Goal: Task Accomplishment & Management: Manage account settings

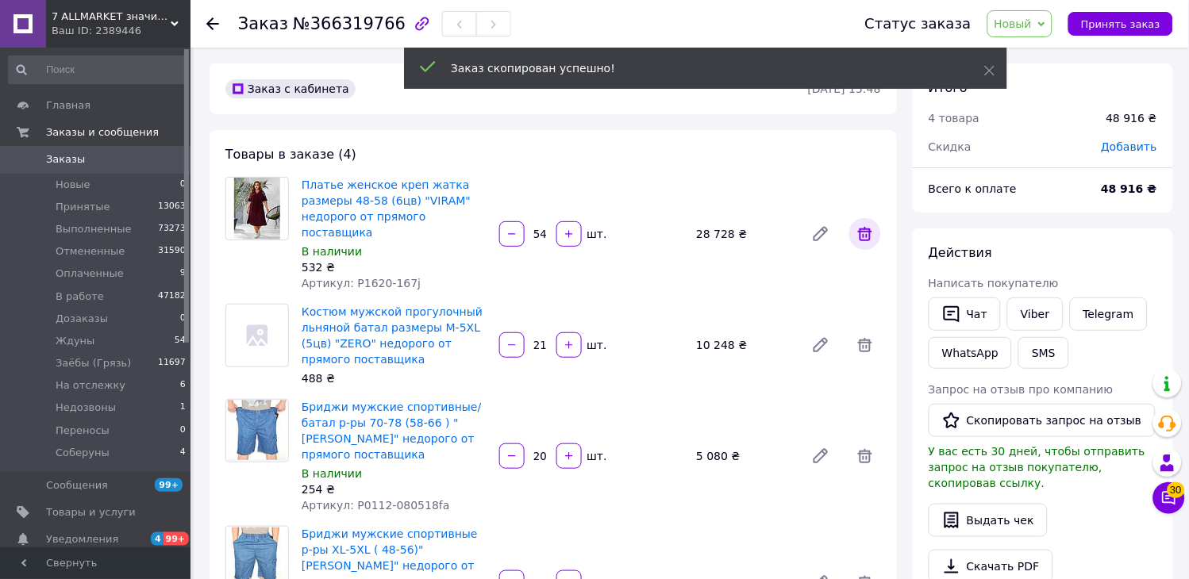
click at [865, 225] on icon at bounding box center [864, 234] width 19 height 19
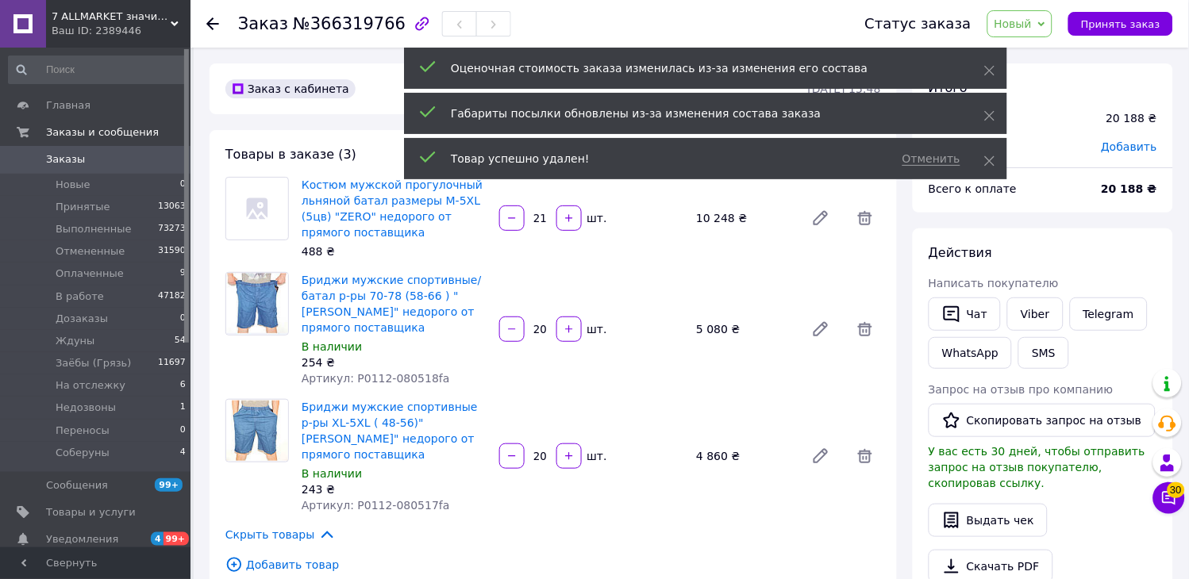
click at [1048, 34] on span "Новый" at bounding box center [1020, 23] width 66 height 27
click at [1063, 154] on li "В работе" at bounding box center [1033, 151] width 91 height 24
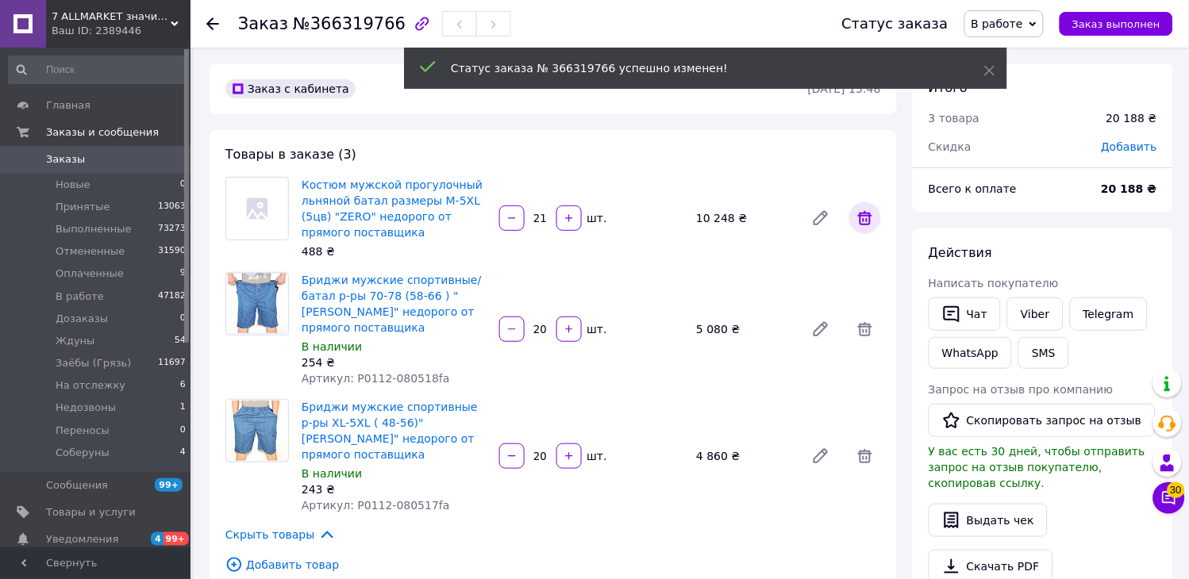
click at [861, 223] on icon at bounding box center [865, 218] width 14 height 14
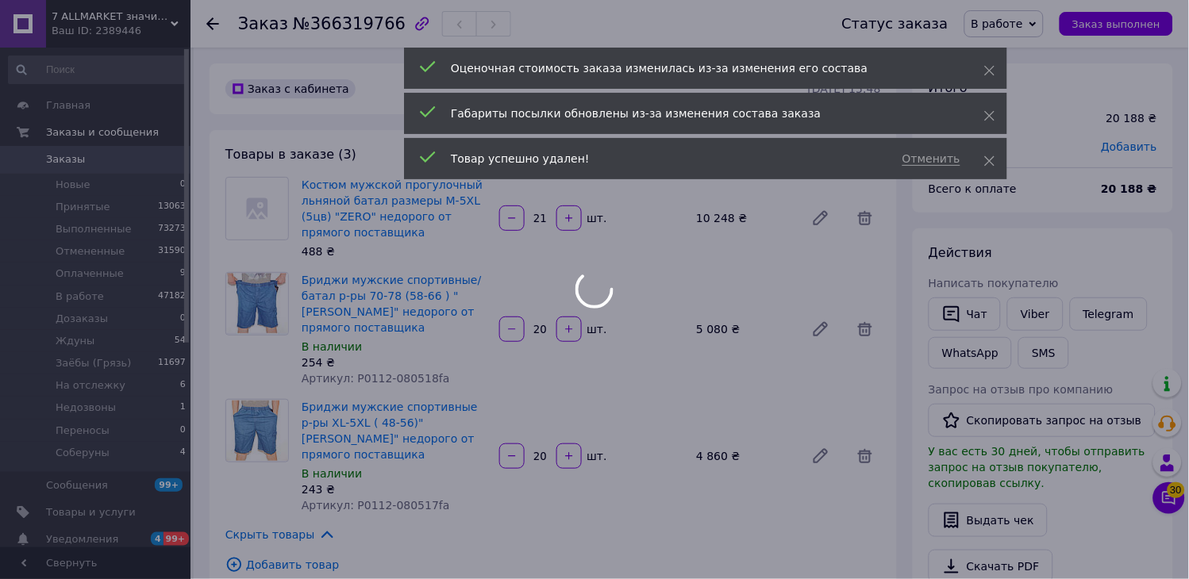
type input "20"
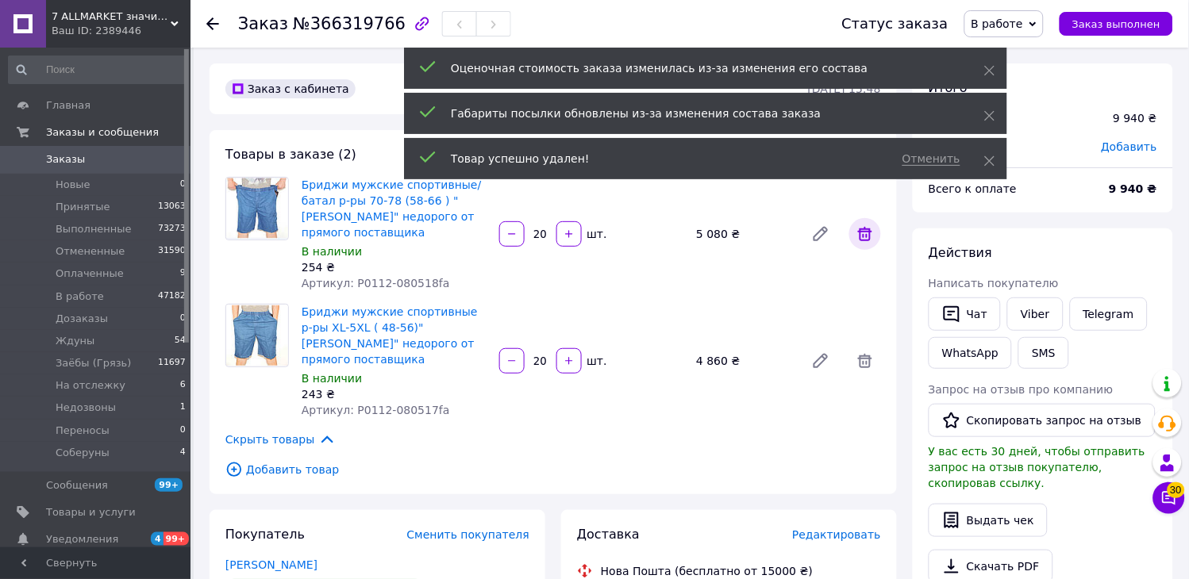
click at [867, 227] on icon at bounding box center [865, 234] width 14 height 14
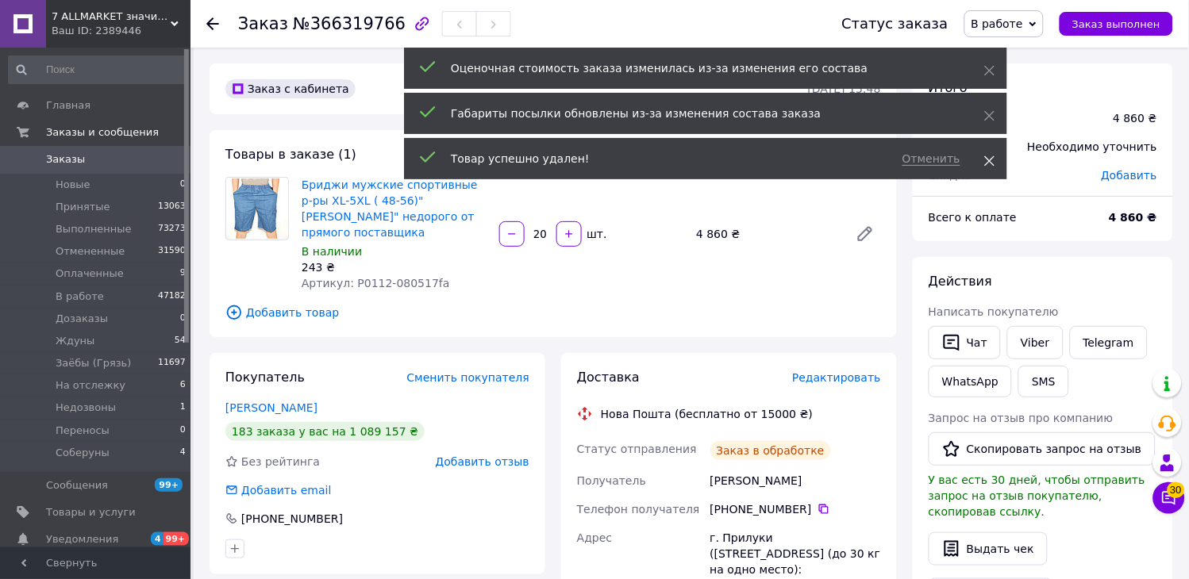
click at [990, 162] on icon at bounding box center [989, 161] width 11 height 11
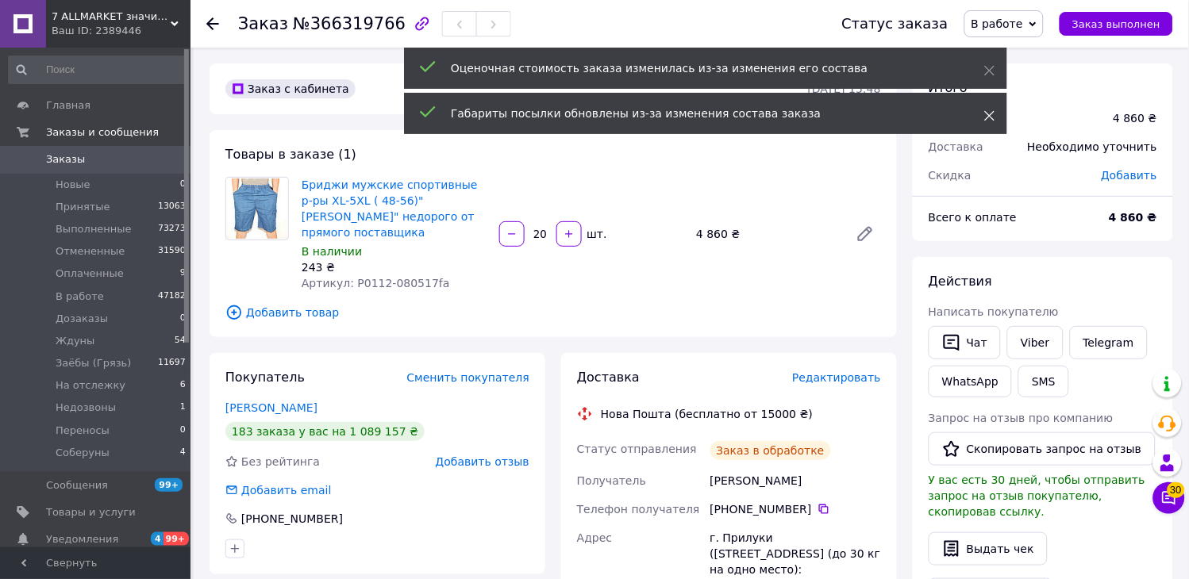
click at [990, 112] on icon at bounding box center [989, 115] width 11 height 11
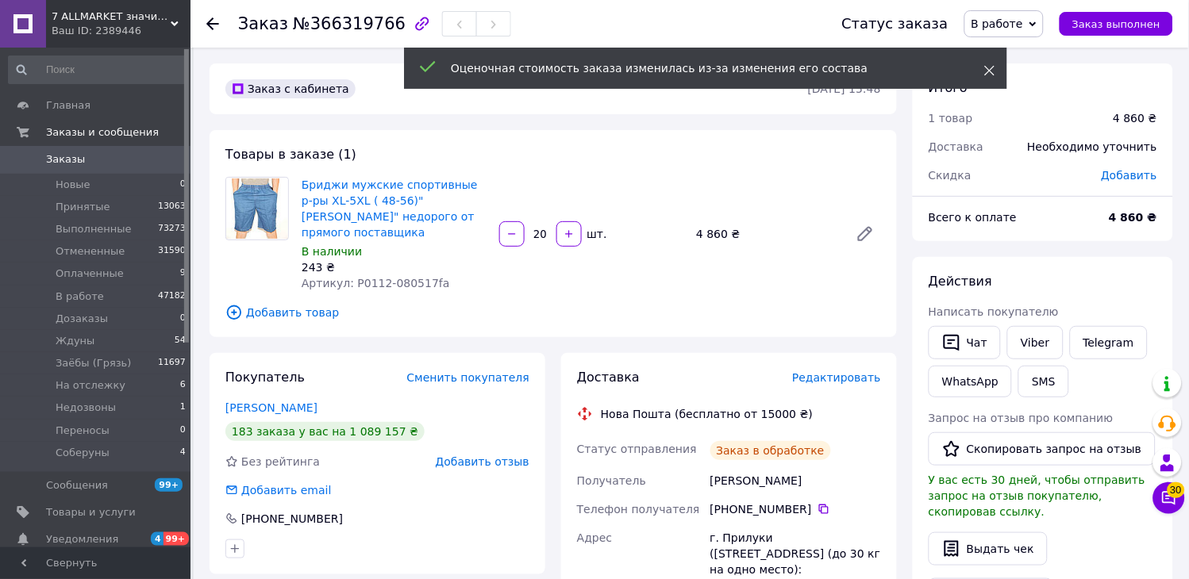
click at [992, 78] on span at bounding box center [989, 71] width 11 height 16
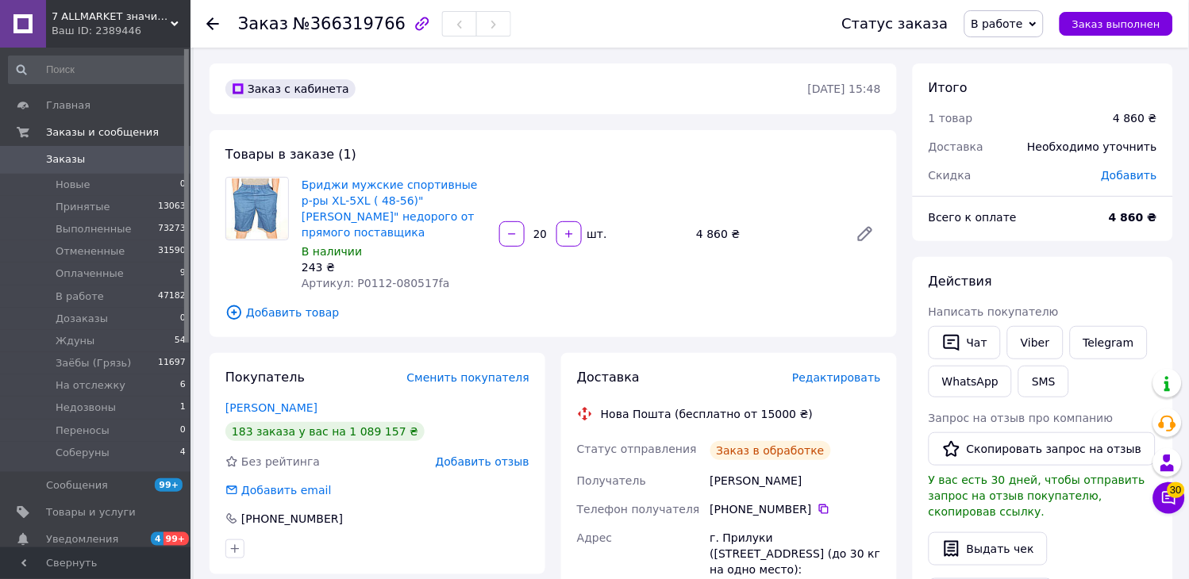
click at [272, 304] on span "Добавить товар" at bounding box center [552, 312] width 655 height 17
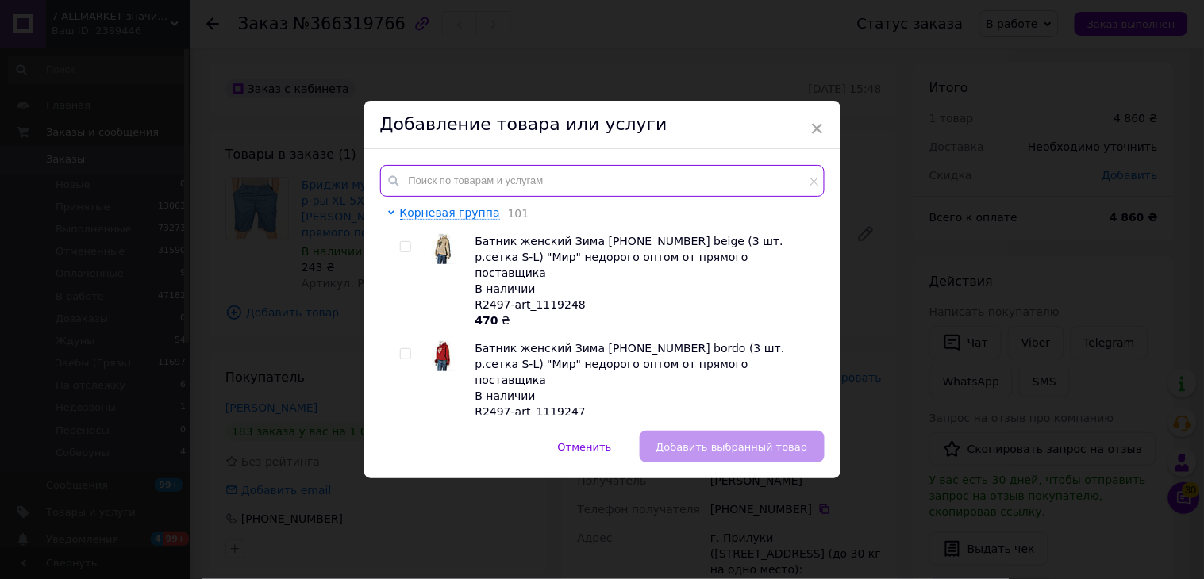
click at [467, 169] on input "text" at bounding box center [602, 181] width 444 height 32
type input "7"
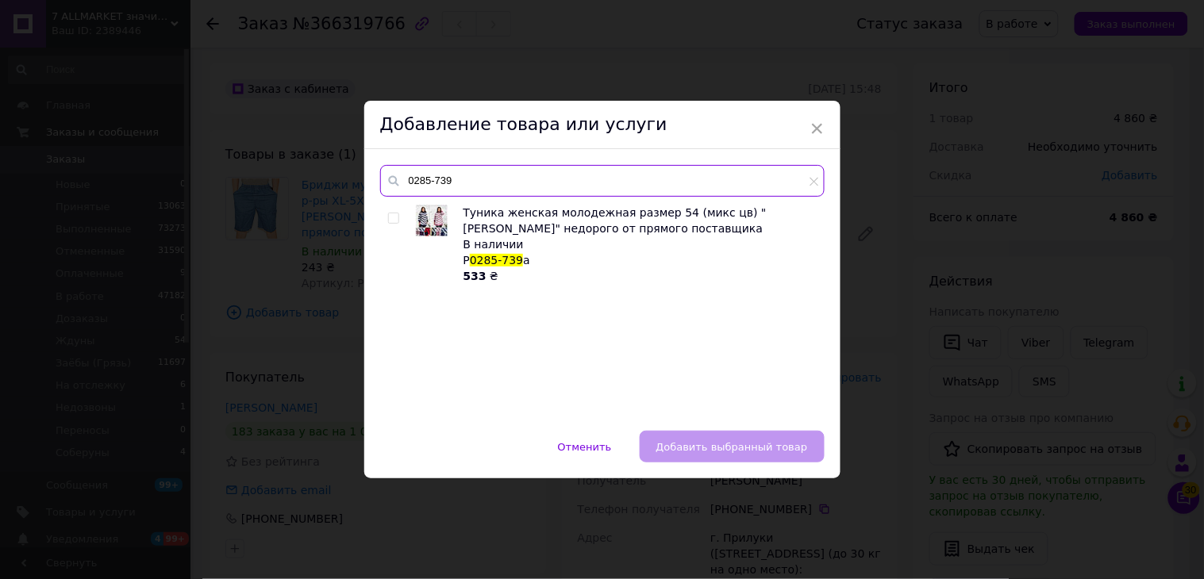
type input "0285-739"
click at [390, 219] on input "checkbox" at bounding box center [393, 218] width 10 height 10
checkbox input "true"
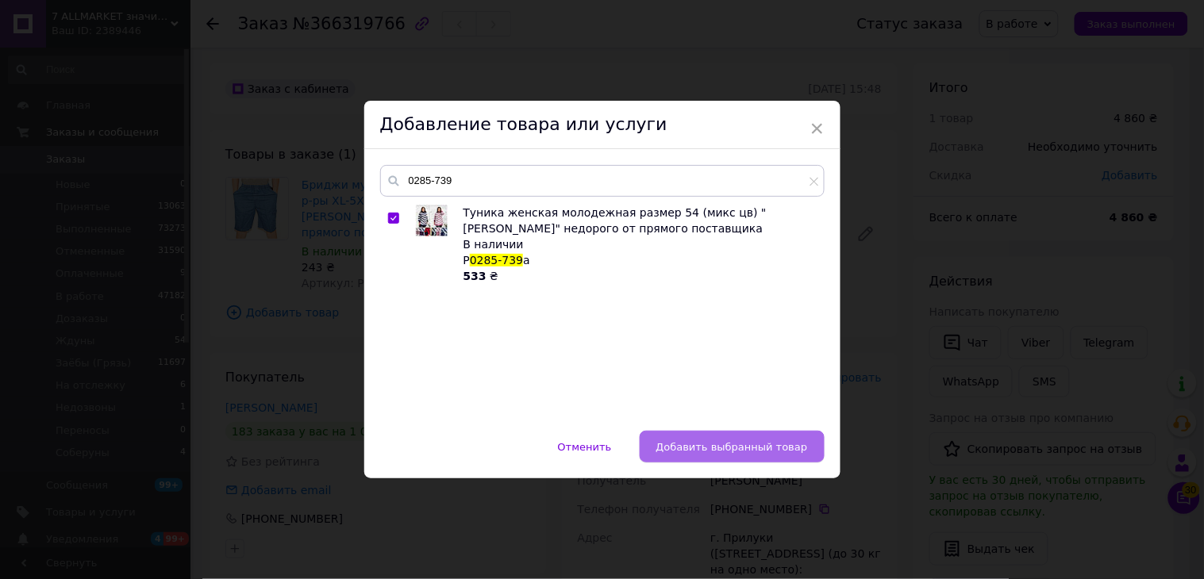
click at [700, 448] on span "Добавить выбранный товар" at bounding box center [732, 447] width 152 height 12
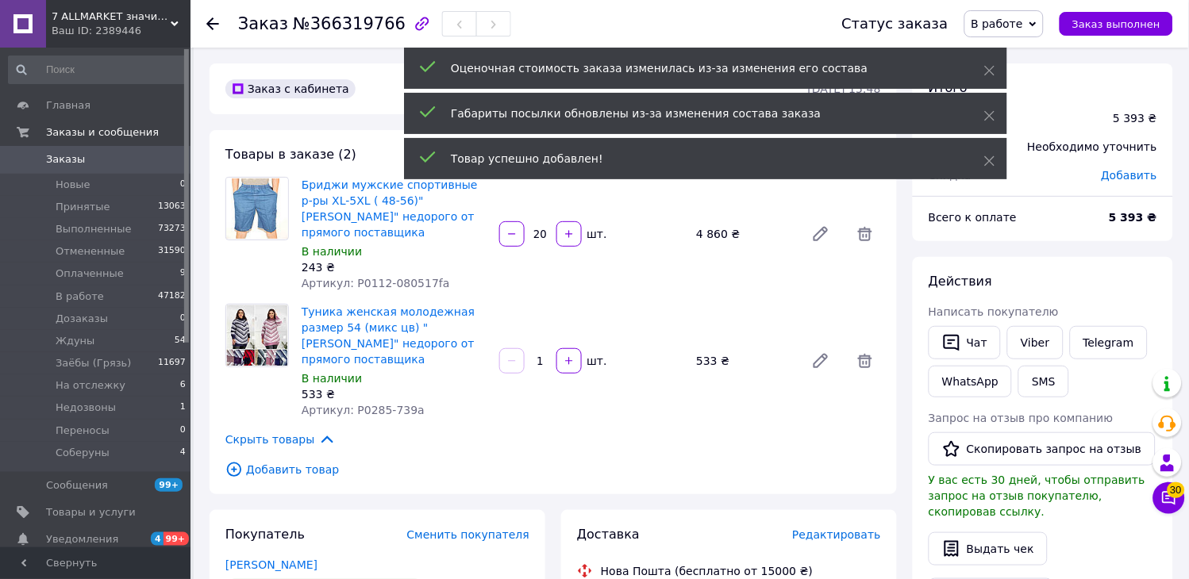
click at [546, 348] on div "1   шт." at bounding box center [592, 360] width 188 height 25
click at [542, 356] on input "1" at bounding box center [540, 362] width 25 height 12
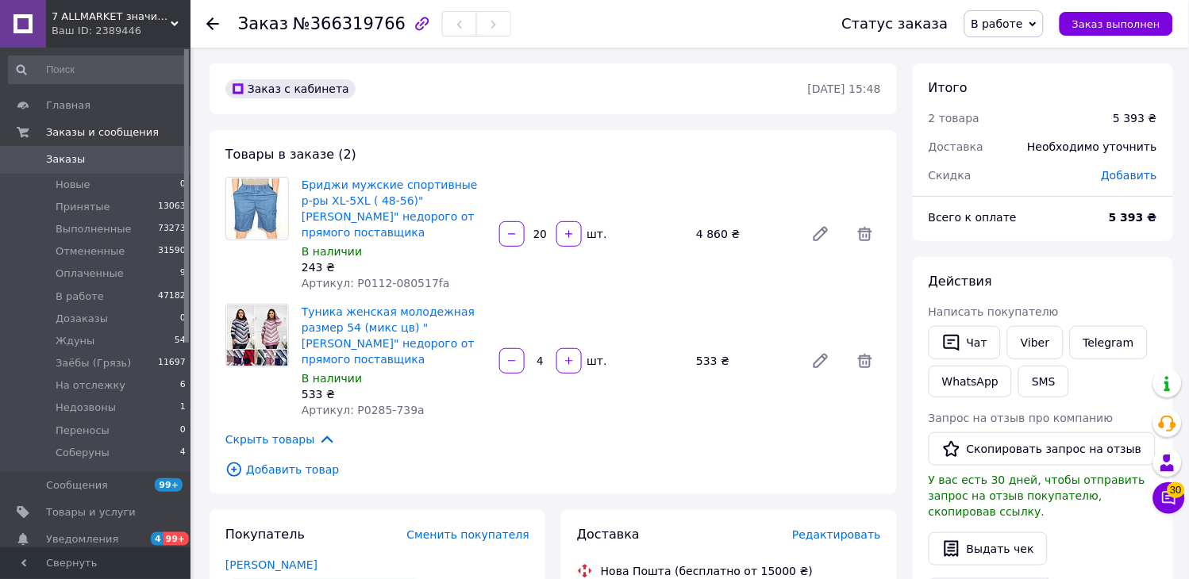
type input "40"
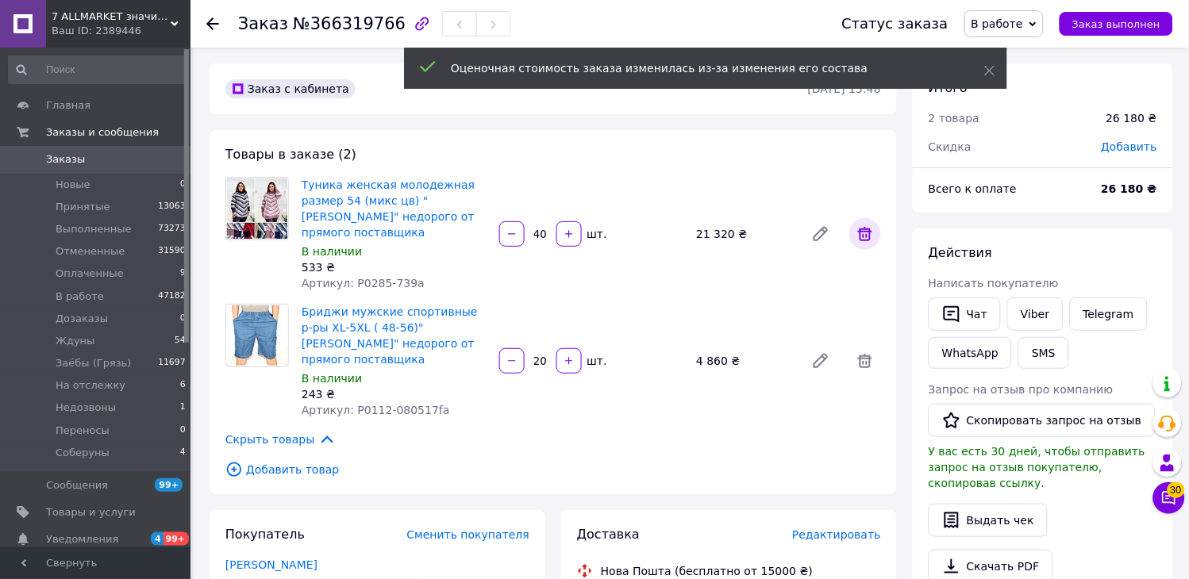
click at [868, 228] on icon at bounding box center [864, 234] width 19 height 19
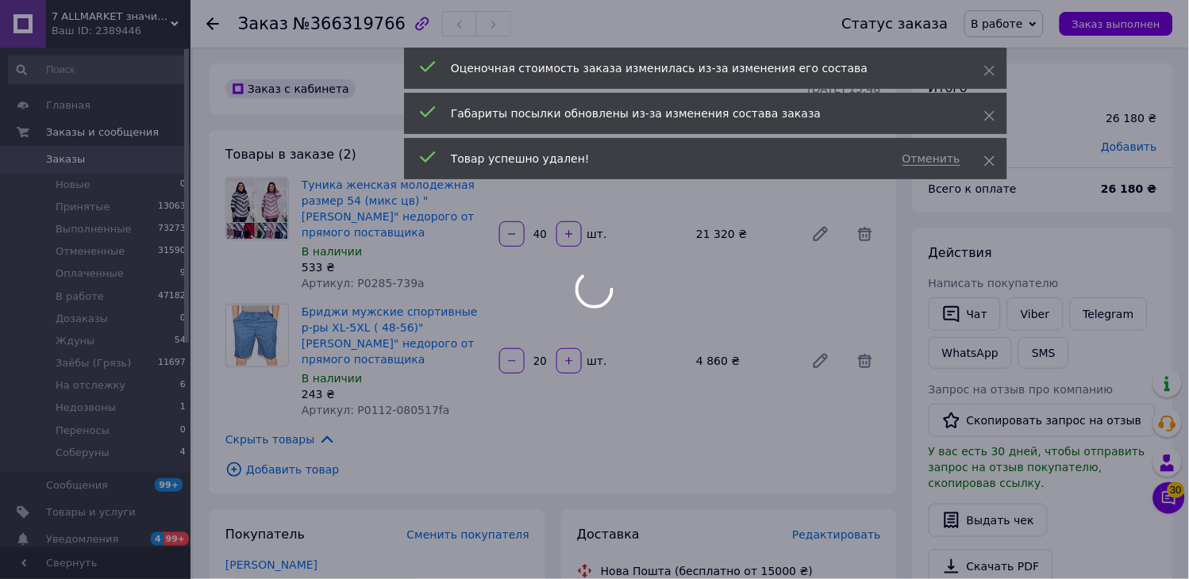
type input "20"
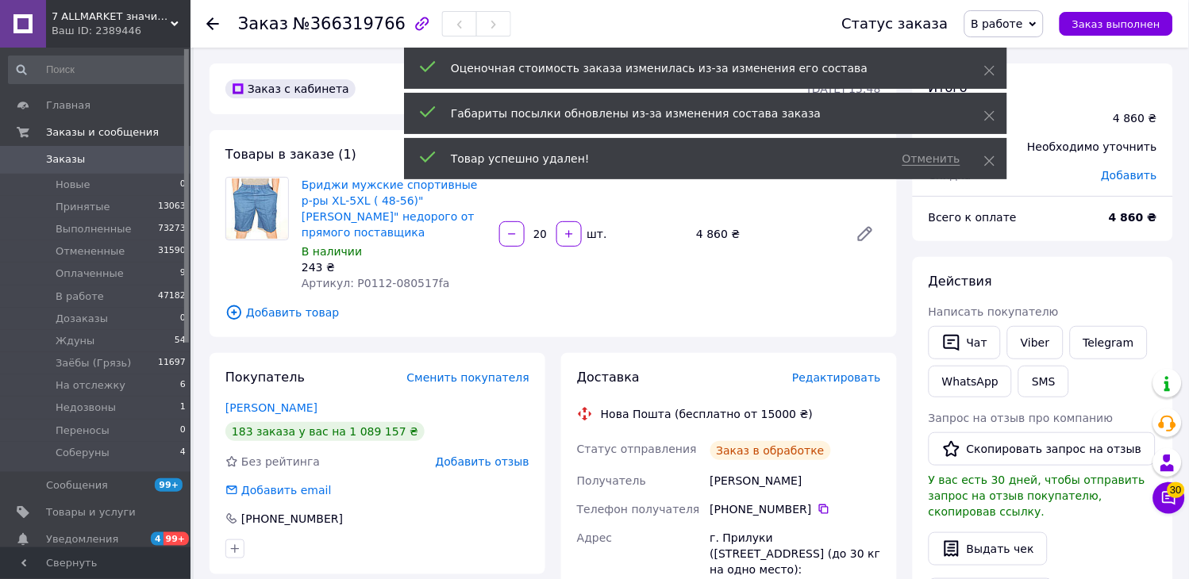
click at [289, 304] on span "Добавить товар" at bounding box center [552, 312] width 655 height 17
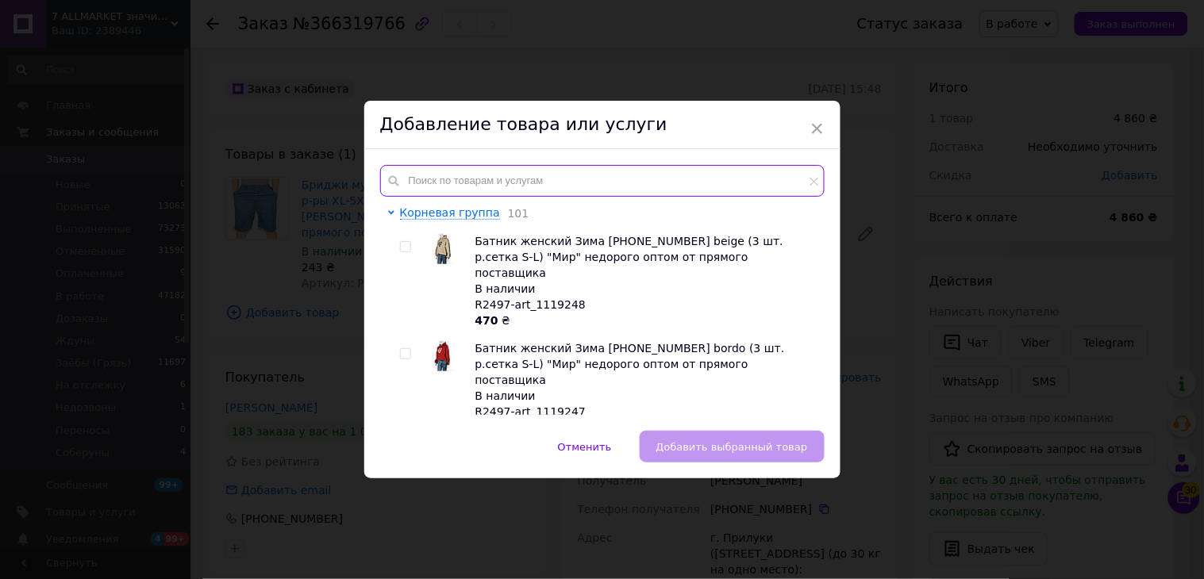
click at [448, 185] on input "text" at bounding box center [602, 181] width 444 height 32
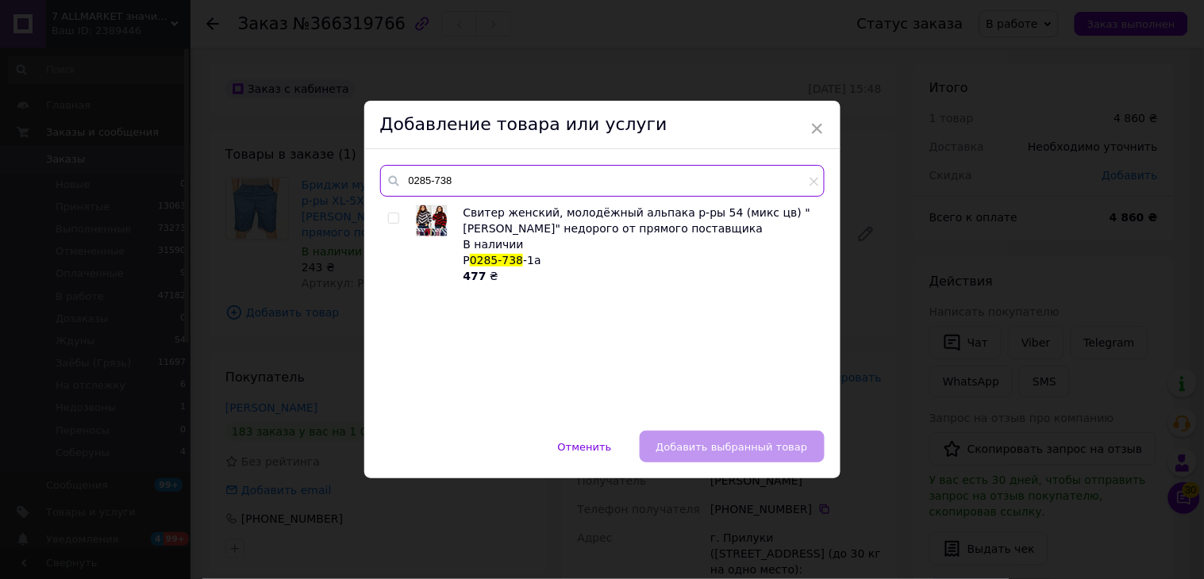
type input "0285-738"
click at [381, 215] on div "Свитер женский, молодёжный альпака р-ры 54 (микс цв) "MOLLY" недорого от прямог…" at bounding box center [602, 310] width 444 height 210
click at [397, 223] on div at bounding box center [393, 218] width 11 height 11
click at [397, 223] on input "checkbox" at bounding box center [393, 218] width 10 height 10
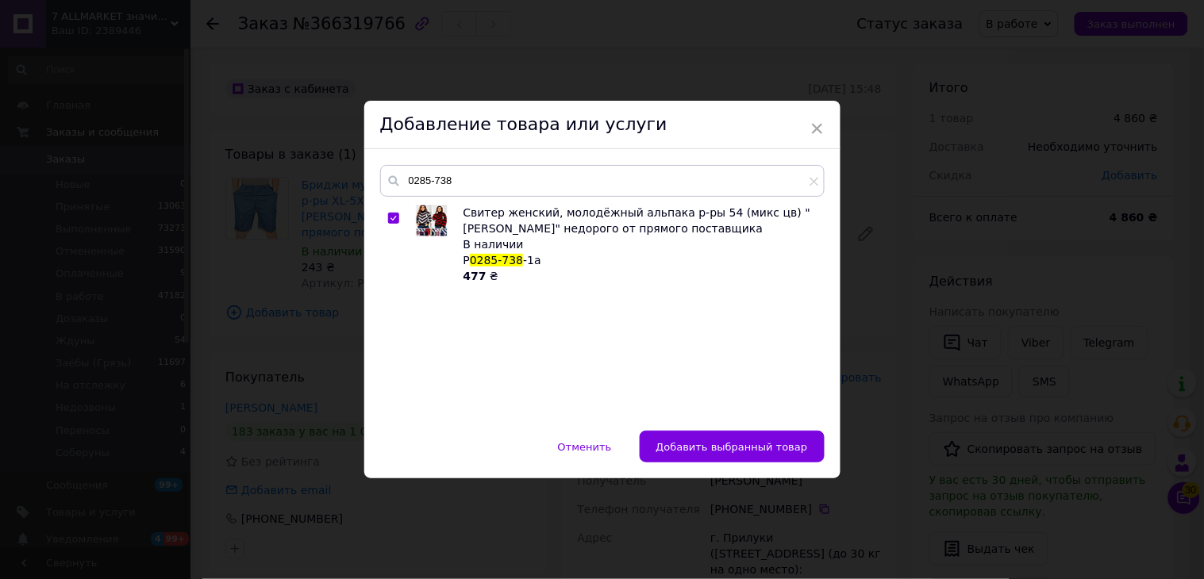
click at [393, 223] on input "checkbox" at bounding box center [393, 218] width 10 height 10
checkbox input "true"
click at [711, 451] on span "Добавить выбранный товар" at bounding box center [732, 447] width 152 height 12
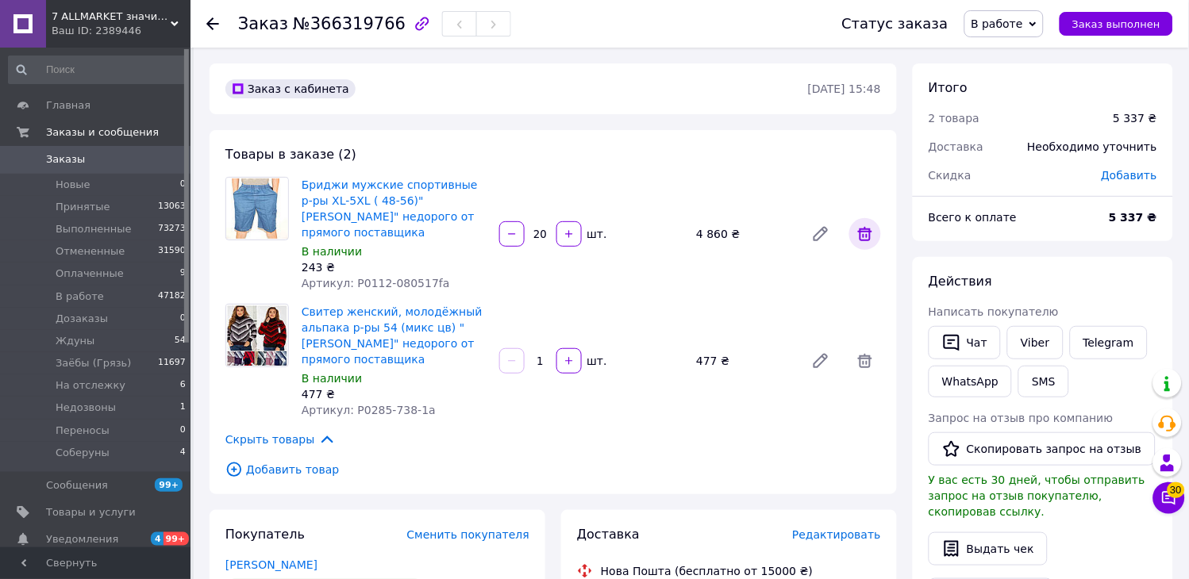
click at [868, 225] on icon at bounding box center [864, 234] width 19 height 19
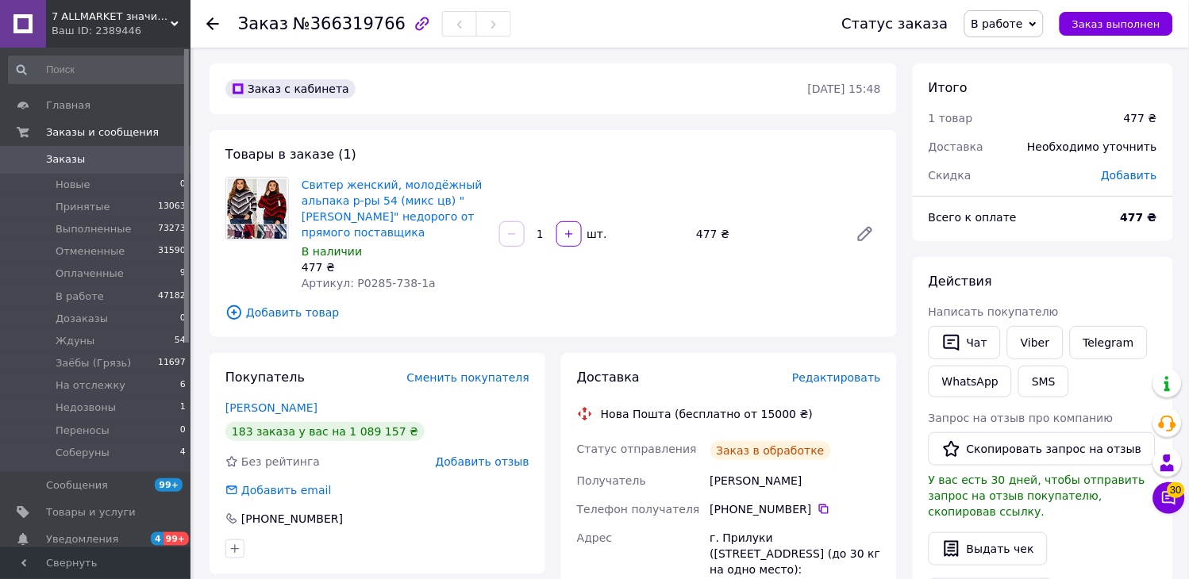
click at [537, 229] on input "1" at bounding box center [540, 235] width 25 height 12
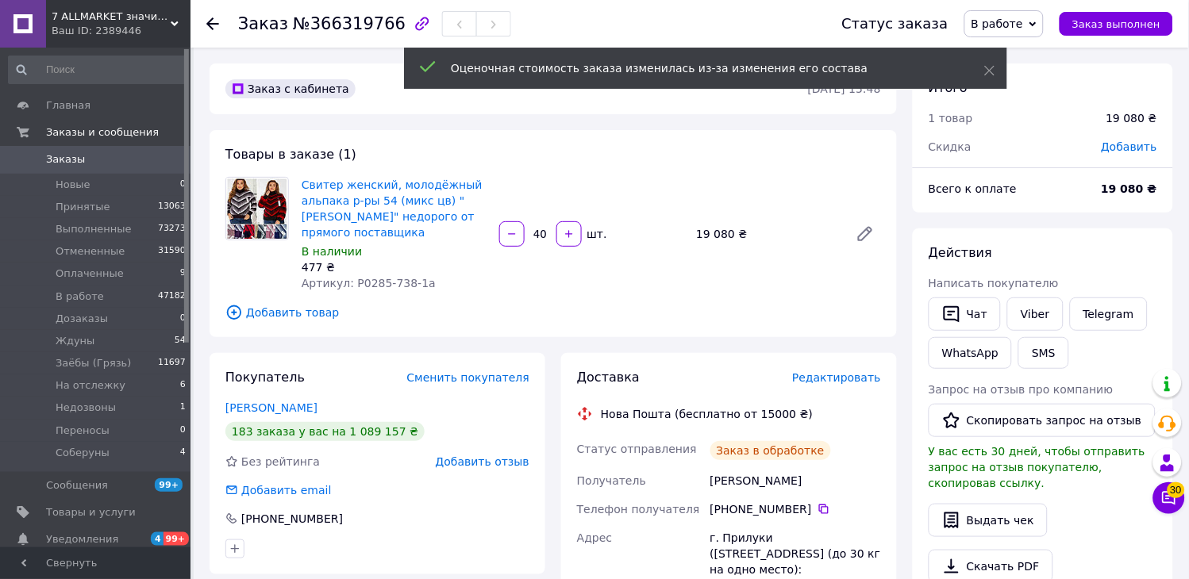
scroll to position [16, 0]
type input "40"
click at [489, 312] on div "Товары в заказе (1) Свитер женский, молодёжный альпака р-ры 54 (микс цв) "MOLLY…" at bounding box center [553, 233] width 687 height 207
click at [306, 304] on span "Добавить товар" at bounding box center [552, 312] width 655 height 17
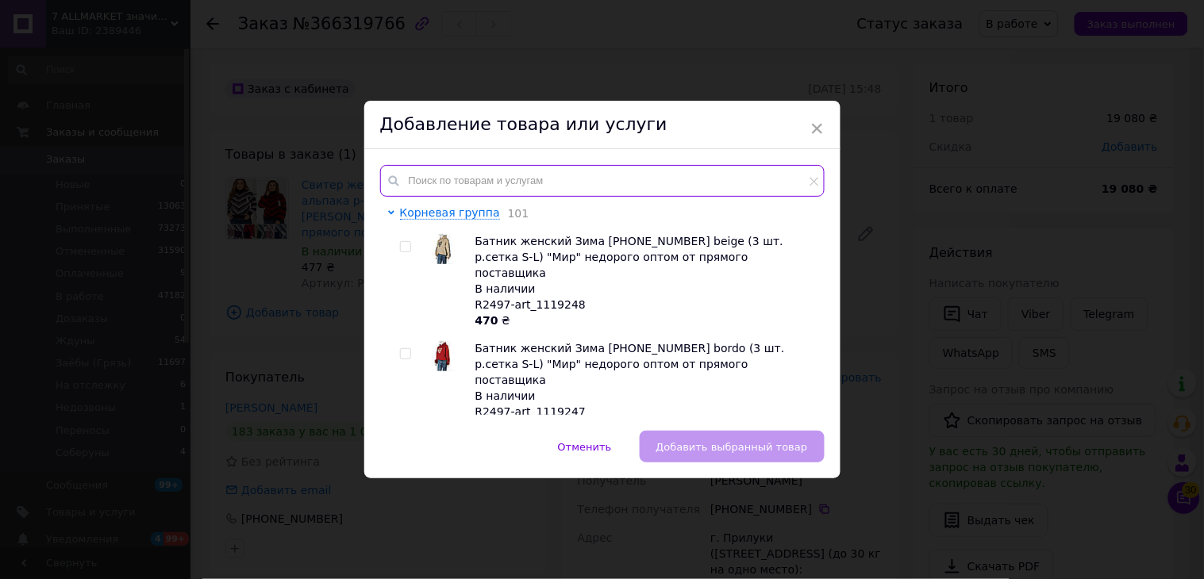
click at [452, 188] on input "text" at bounding box center [602, 181] width 444 height 32
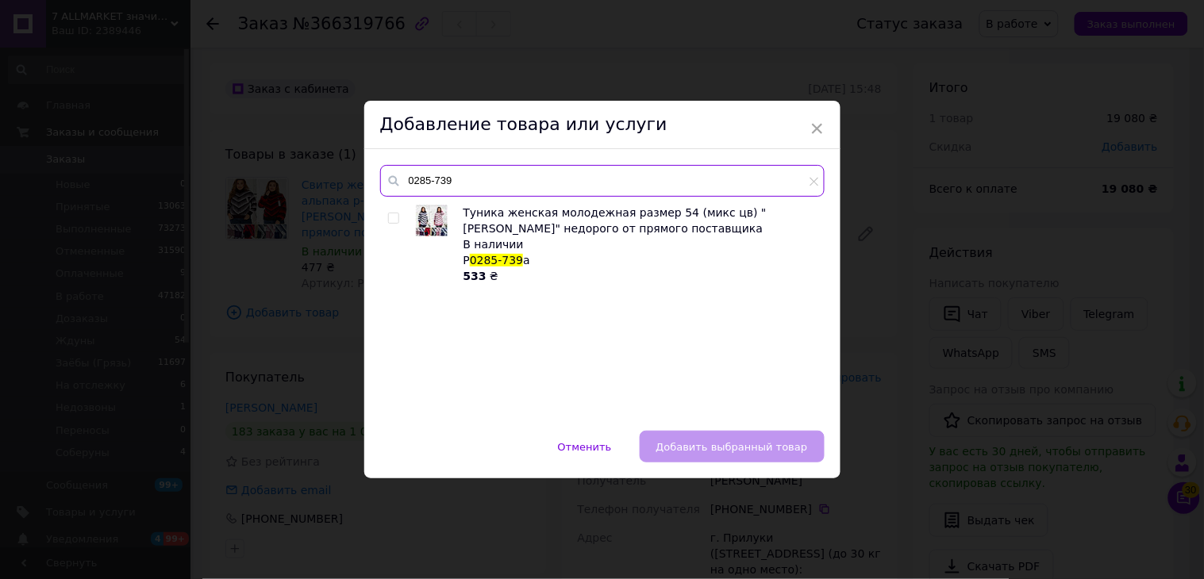
type input "0285-739"
click at [389, 215] on input "checkbox" at bounding box center [393, 218] width 10 height 10
checkbox input "true"
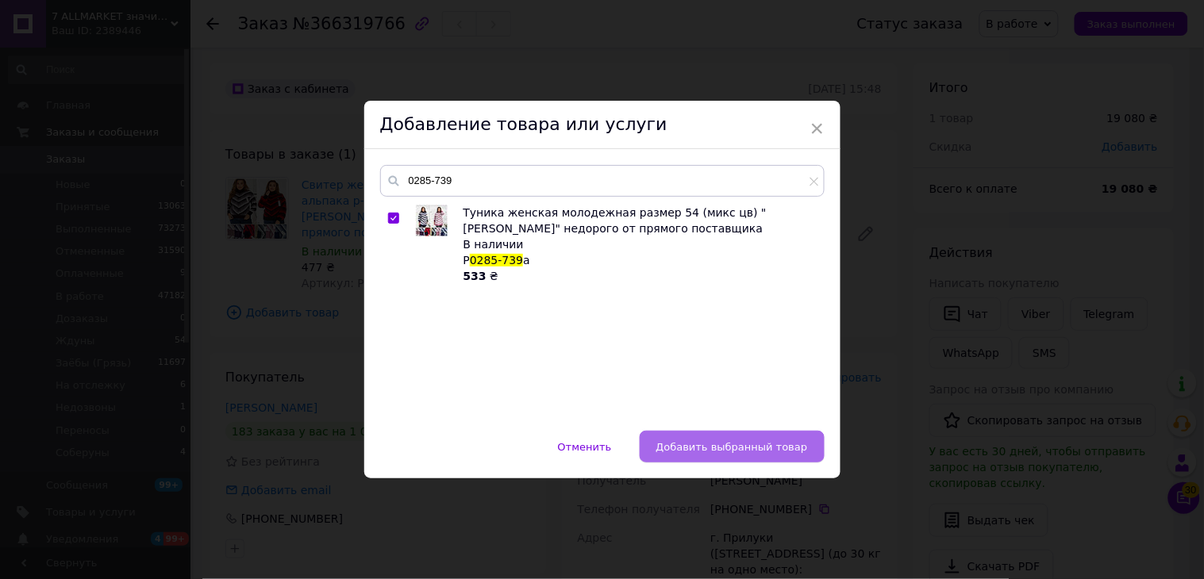
click at [762, 447] on span "Добавить выбранный товар" at bounding box center [732, 447] width 152 height 12
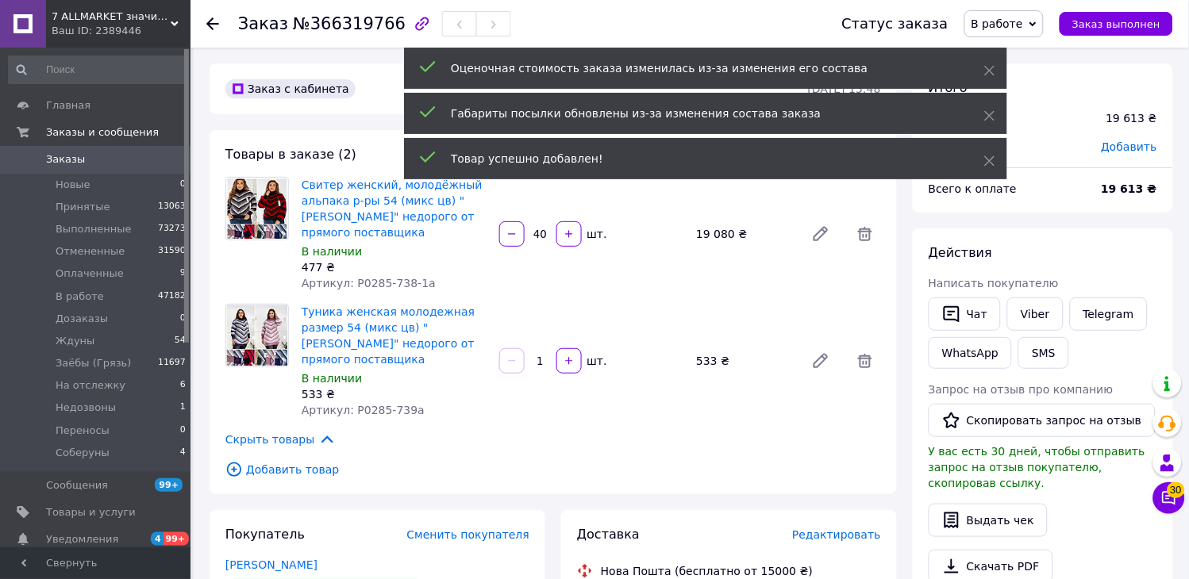
scroll to position [53, 0]
click at [543, 356] on input "1" at bounding box center [540, 362] width 25 height 12
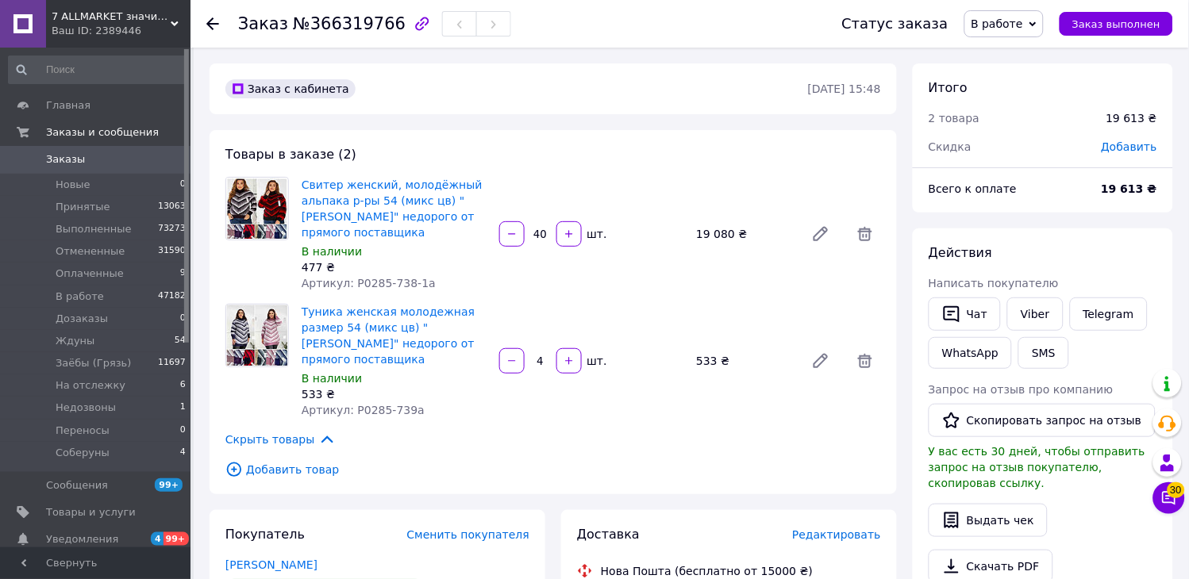
type input "40"
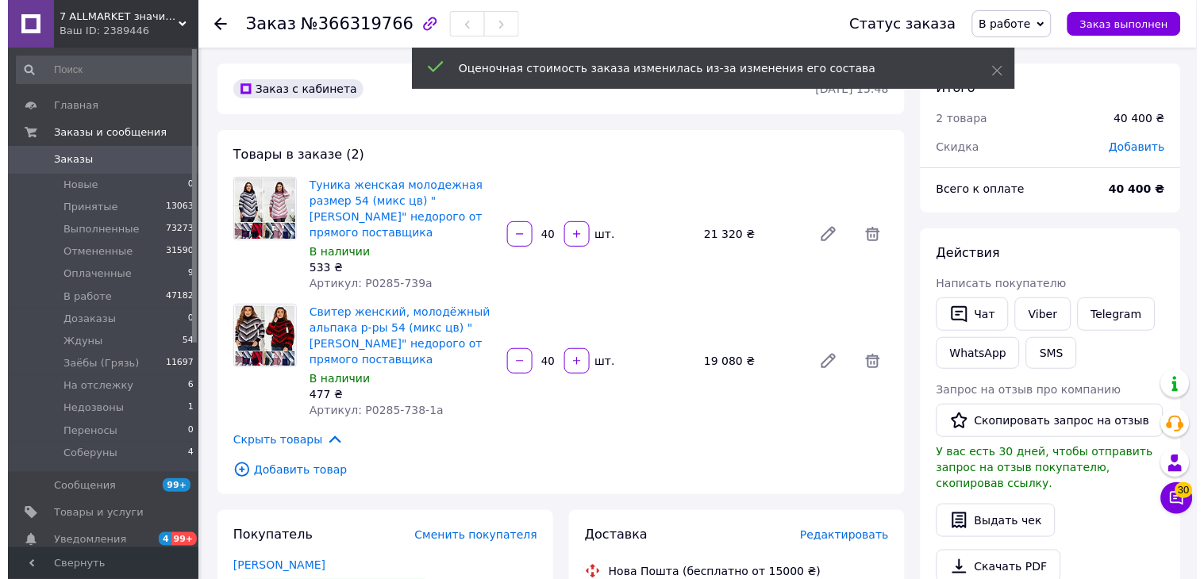
scroll to position [107, 0]
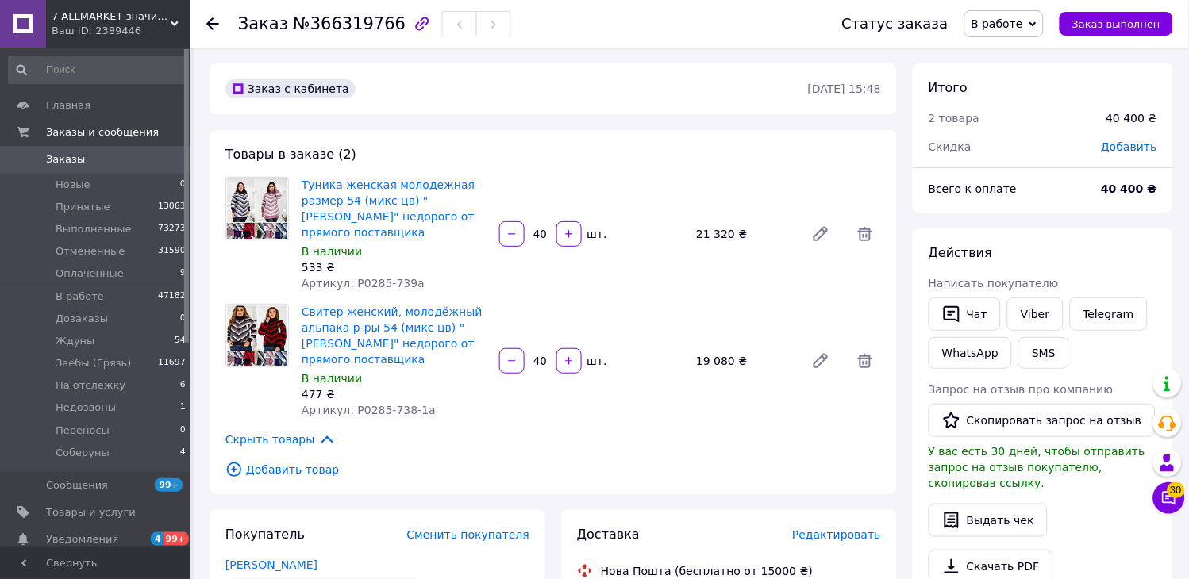
click at [56, 160] on span "Заказы" at bounding box center [65, 159] width 39 height 14
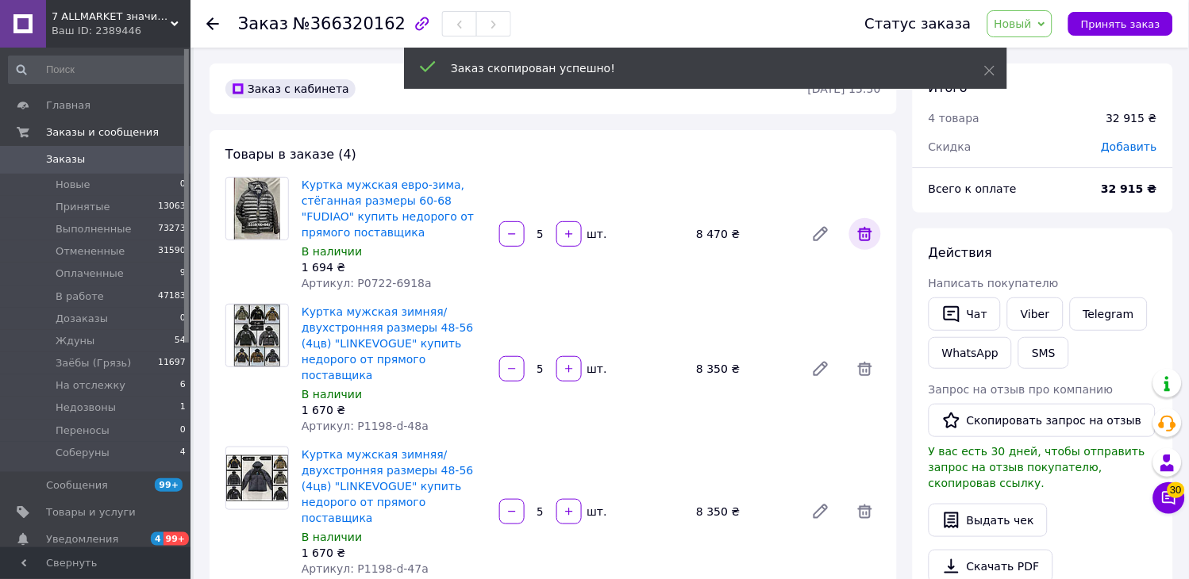
click at [868, 240] on icon at bounding box center [865, 234] width 14 height 14
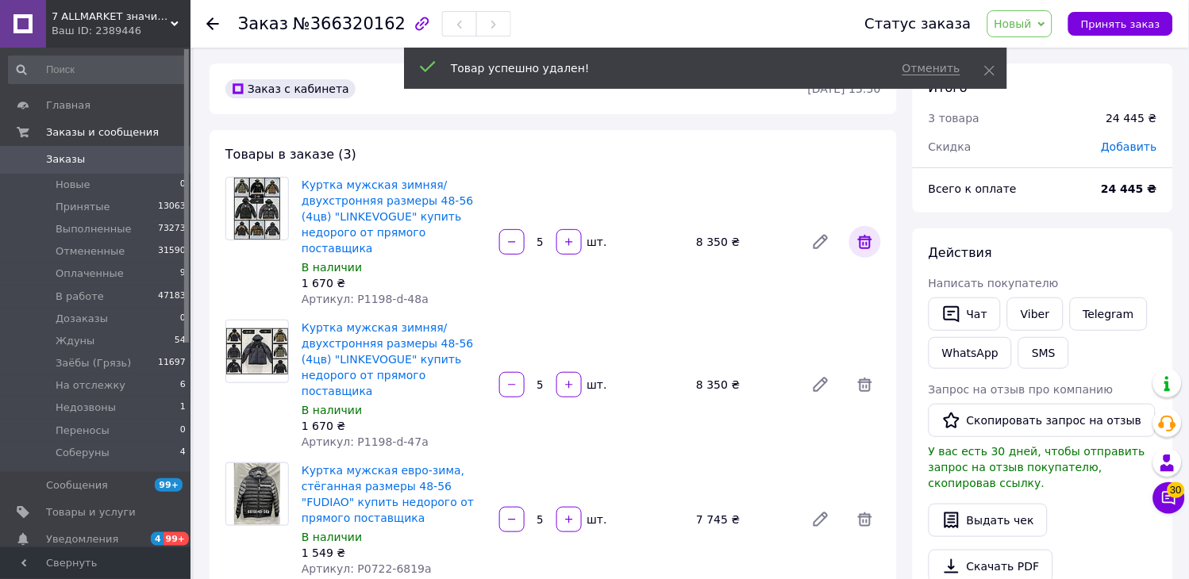
click at [863, 239] on icon at bounding box center [864, 242] width 19 height 19
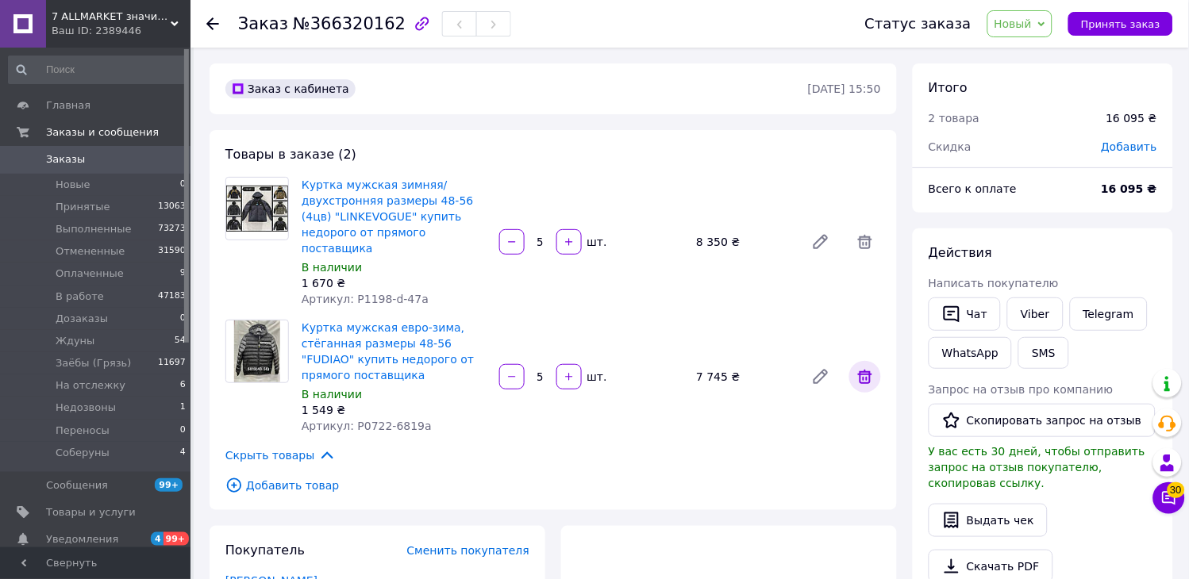
click at [867, 370] on icon at bounding box center [865, 377] width 14 height 14
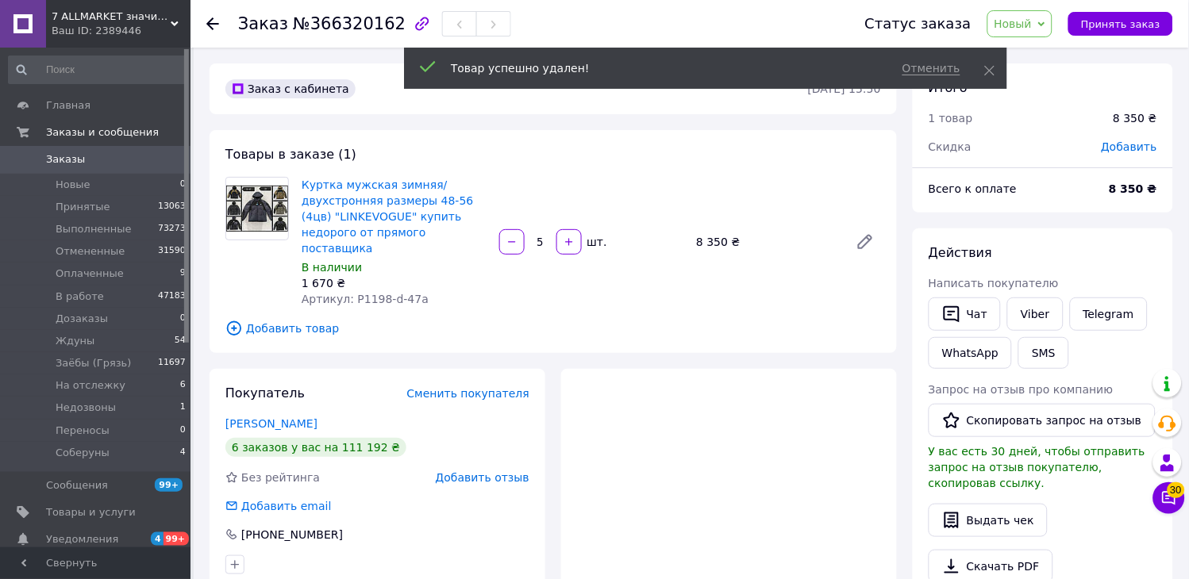
click at [1032, 26] on span "Новый" at bounding box center [1013, 23] width 38 height 13
click at [1038, 153] on li "В работе" at bounding box center [1033, 151] width 91 height 24
